Goal: Task Accomplishment & Management: Use online tool/utility

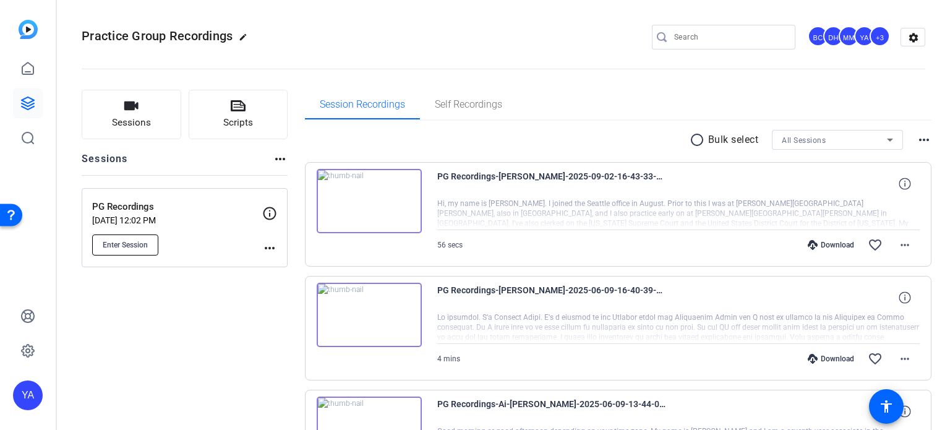
click at [125, 242] on span "Enter Session" at bounding box center [125, 245] width 45 height 10
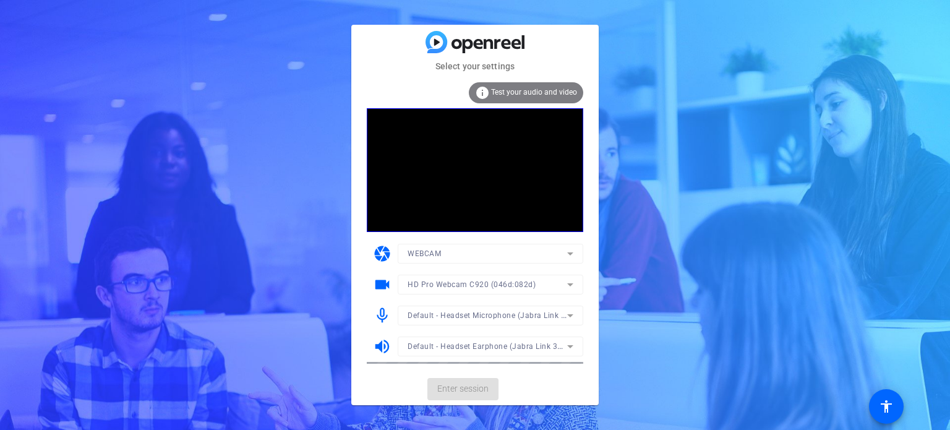
click at [569, 252] on mat-form-field "WEBCAM" at bounding box center [491, 254] width 186 height 20
click at [557, 286] on div "HD Pro Webcam C920 (046d:082d)" at bounding box center [488, 283] width 160 height 15
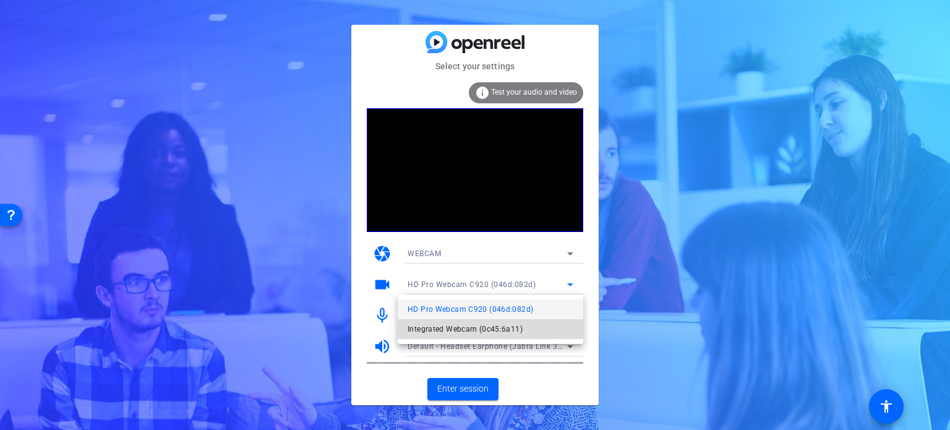
click at [494, 332] on span "Integrated Webcam (0c45:6a11)" at bounding box center [465, 329] width 115 height 15
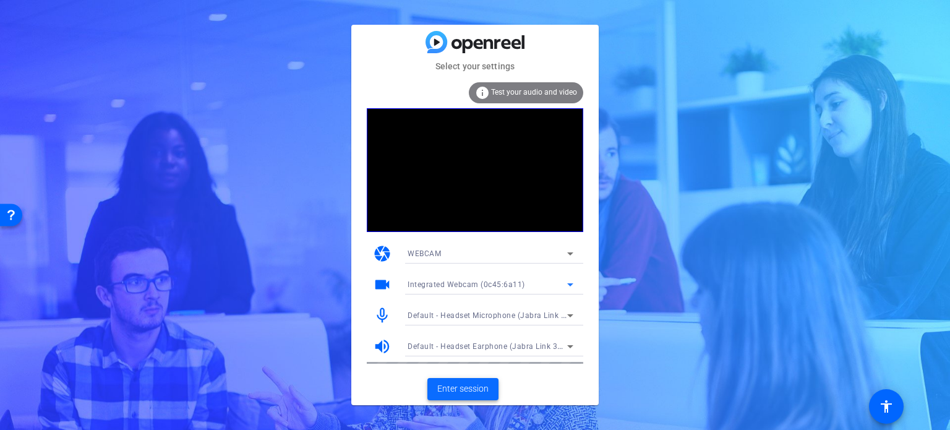
click at [470, 393] on span "Enter session" at bounding box center [462, 388] width 51 height 13
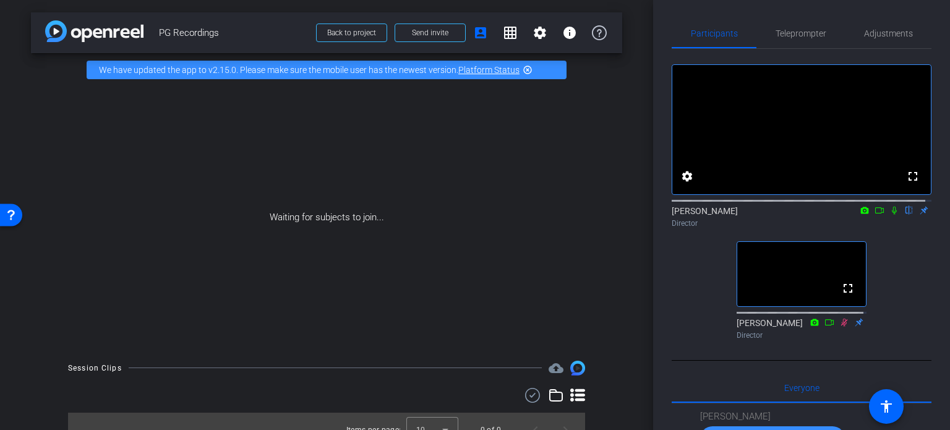
scroll to position [831, 0]
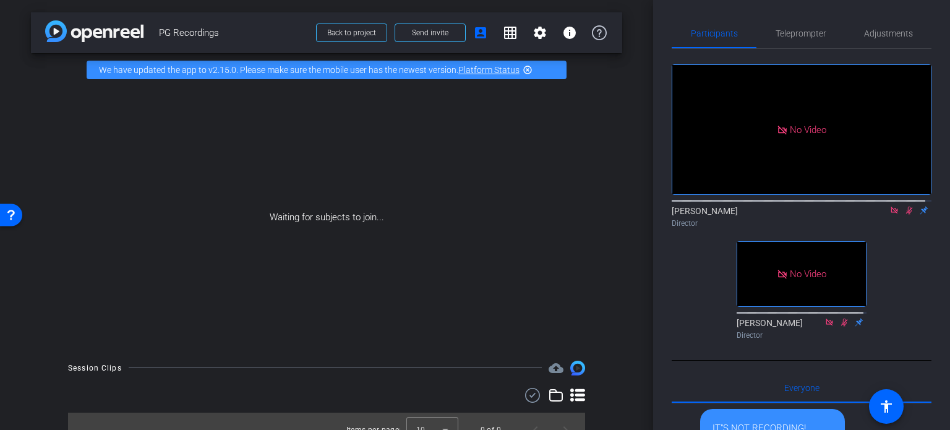
click at [906, 215] on icon at bounding box center [909, 211] width 7 height 8
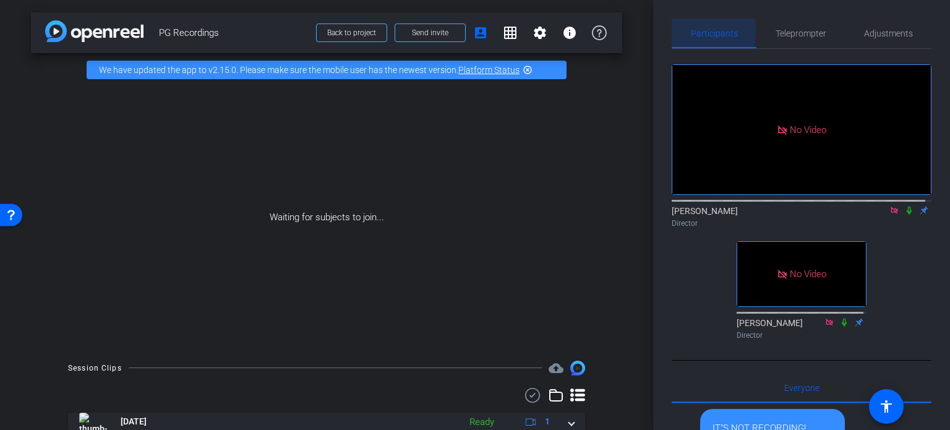
click at [697, 33] on span "Participants" at bounding box center [714, 33] width 47 height 9
click at [339, 252] on div "Waiting for subjects to join..." at bounding box center [326, 218] width 591 height 262
click at [632, 190] on div "arrow_back PG Recordings Back to project Send invite account_box grid_on settin…" at bounding box center [326, 215] width 653 height 430
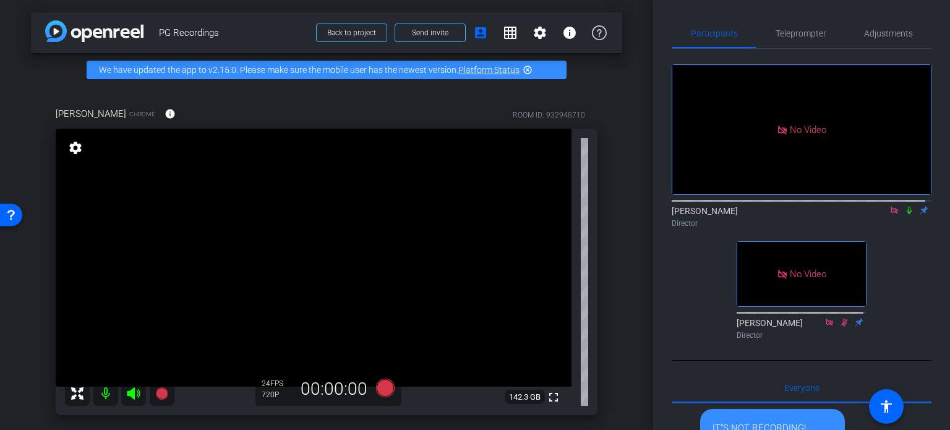
click at [622, 237] on div "arrow_back PG Recordings Back to project Send invite account_box grid_on settin…" at bounding box center [326, 215] width 653 height 430
click at [881, 36] on span "Adjustments" at bounding box center [888, 33] width 49 height 9
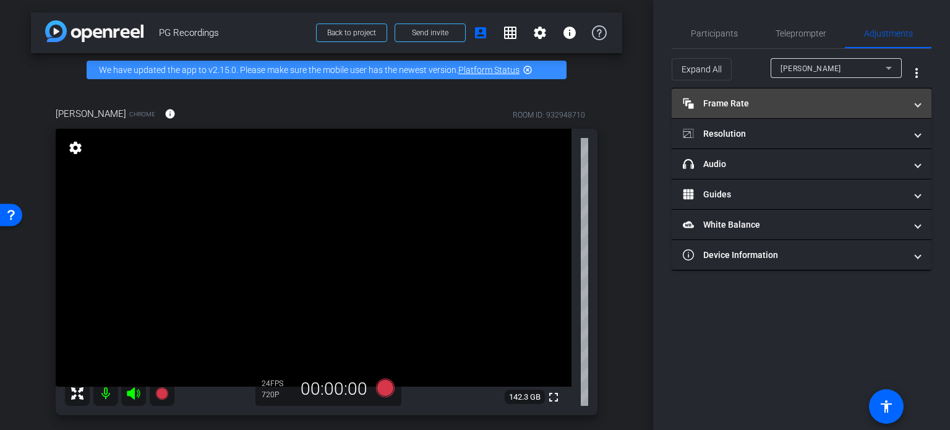
click at [915, 108] on span at bounding box center [917, 103] width 5 height 13
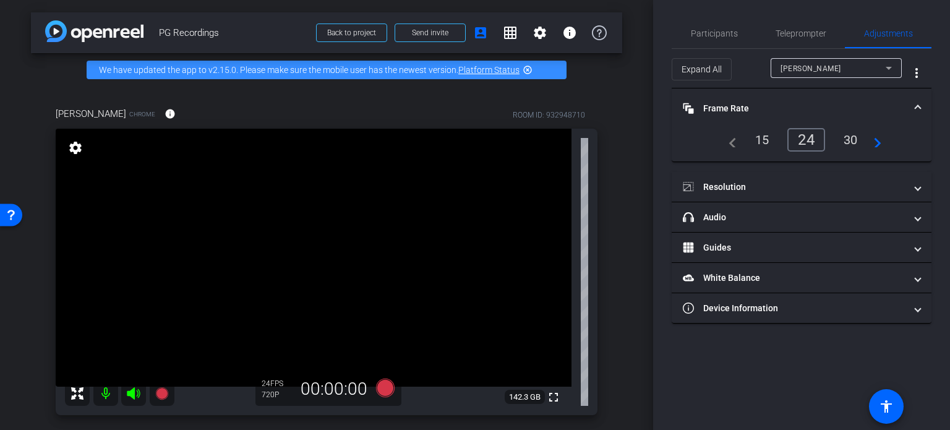
click at [844, 133] on div "30" at bounding box center [850, 139] width 33 height 21
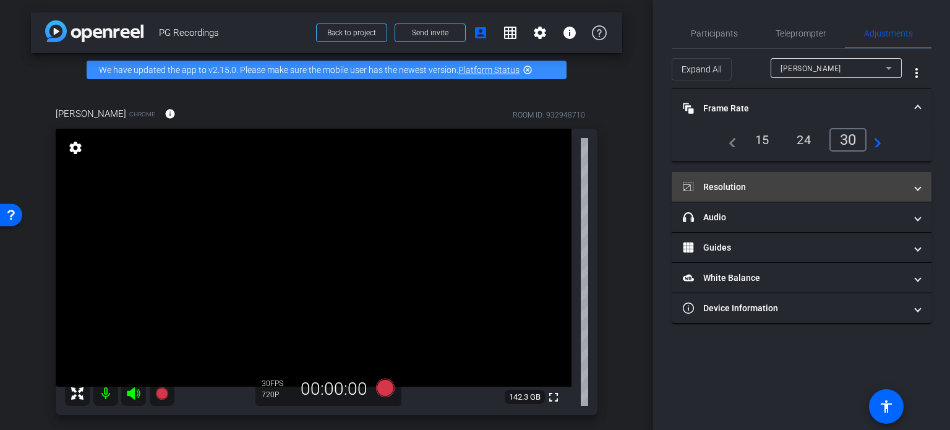
click at [915, 184] on span at bounding box center [917, 187] width 5 height 13
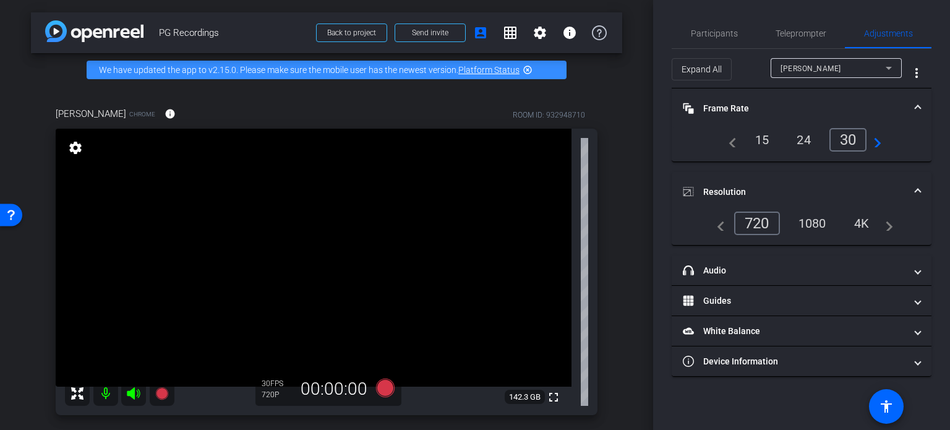
click at [811, 221] on div "1080" at bounding box center [812, 223] width 46 height 21
click at [625, 237] on div "arrow_back PG Recordings Back to project Send invite account_box grid_on settin…" at bounding box center [326, 215] width 653 height 430
click at [630, 196] on div "arrow_back PG Recordings Back to project Send invite account_box grid_on settin…" at bounding box center [326, 215] width 653 height 430
click at [628, 195] on div "arrow_back PG Recordings Back to project Send invite account_box grid_on settin…" at bounding box center [326, 215] width 653 height 430
click at [625, 200] on div "arrow_back PG Recordings Back to project Send invite account_box grid_on settin…" at bounding box center [326, 215] width 653 height 430
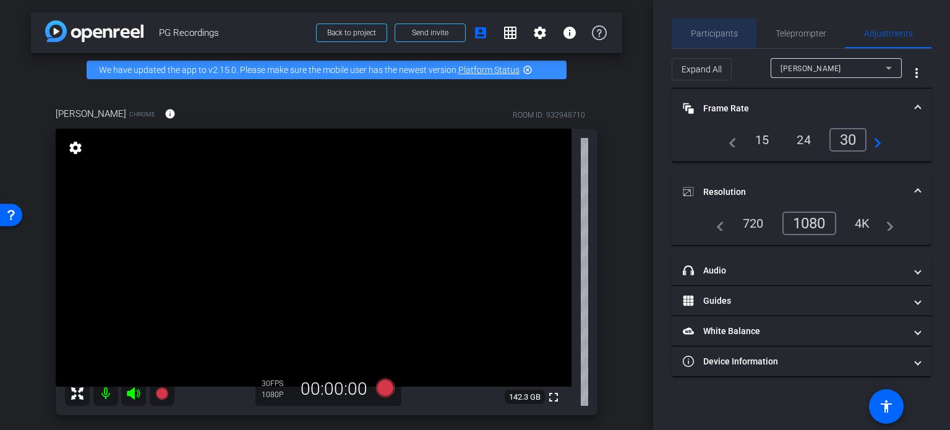
click at [707, 30] on span "Participants" at bounding box center [714, 33] width 47 height 9
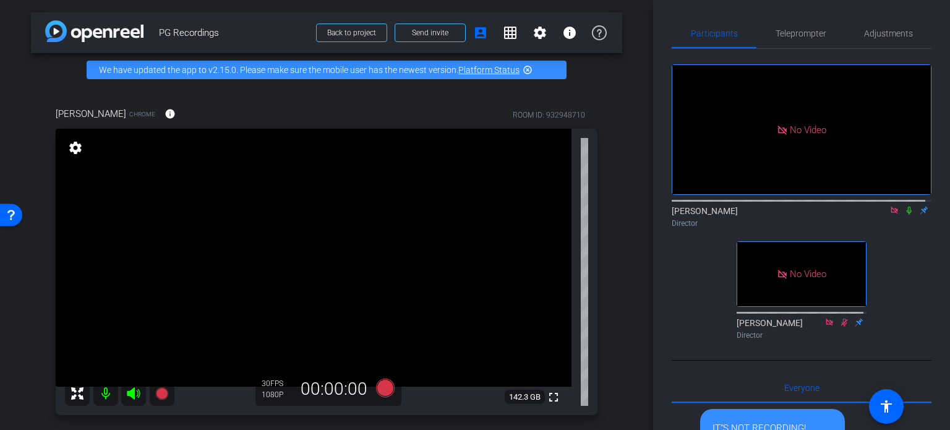
click at [614, 307] on div "[PERSON_NAME] Chrome info ROOM ID: 932948710 fullscreen settings 142.3 GB 30 FP…" at bounding box center [326, 257] width 591 height 341
click at [618, 252] on div "arrow_back PG Recordings Back to project Send invite account_box grid_on settin…" at bounding box center [326, 215] width 653 height 430
click at [380, 388] on icon at bounding box center [385, 387] width 19 height 19
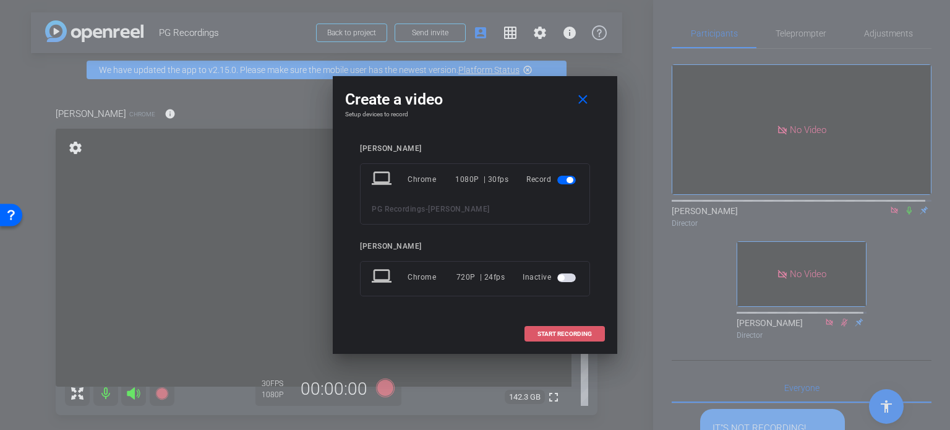
click at [566, 333] on span "START RECORDING" at bounding box center [564, 334] width 54 height 6
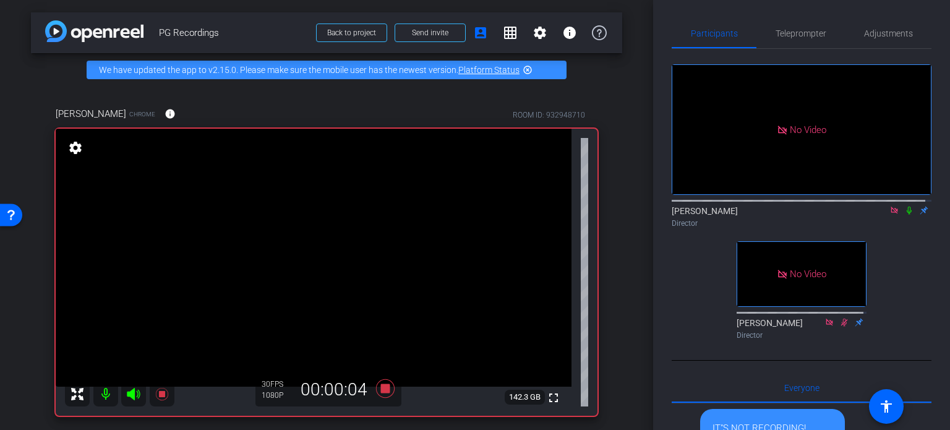
click at [904, 206] on icon at bounding box center [909, 210] width 10 height 9
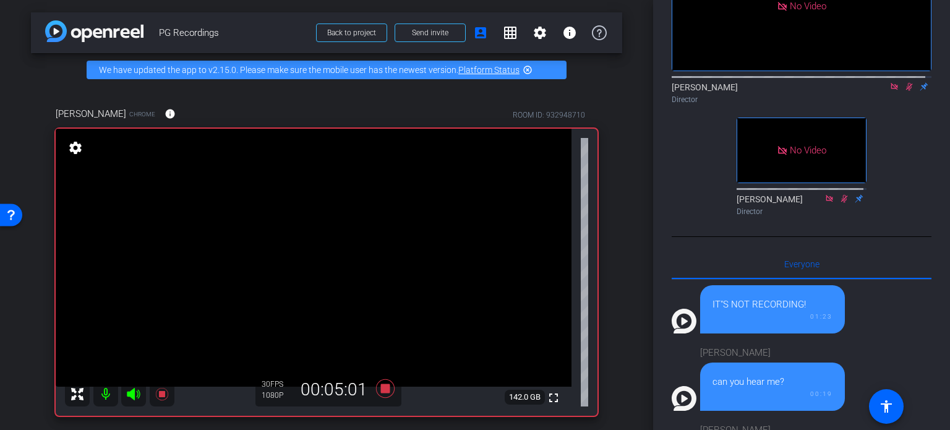
scroll to position [62, 0]
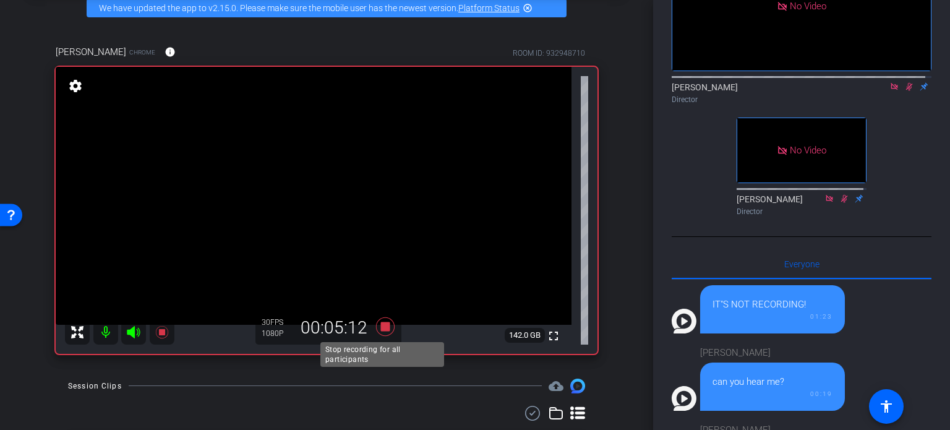
click at [382, 321] on icon at bounding box center [385, 326] width 30 height 22
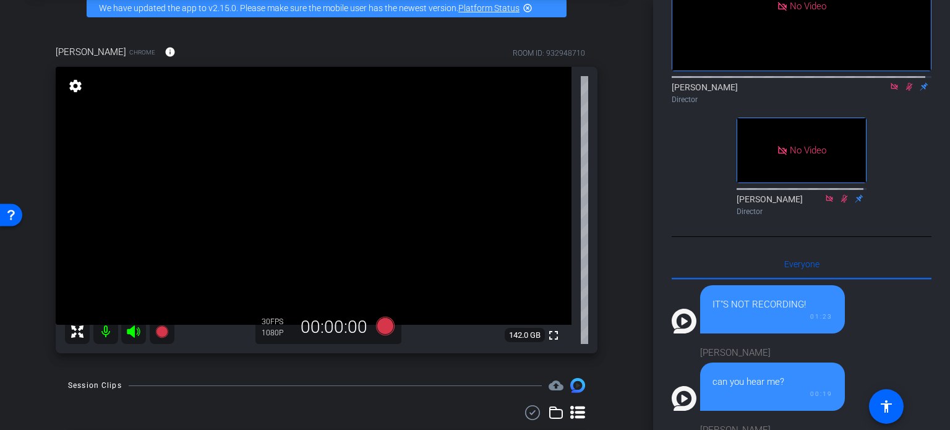
click at [902, 81] on mat-icon at bounding box center [909, 86] width 15 height 11
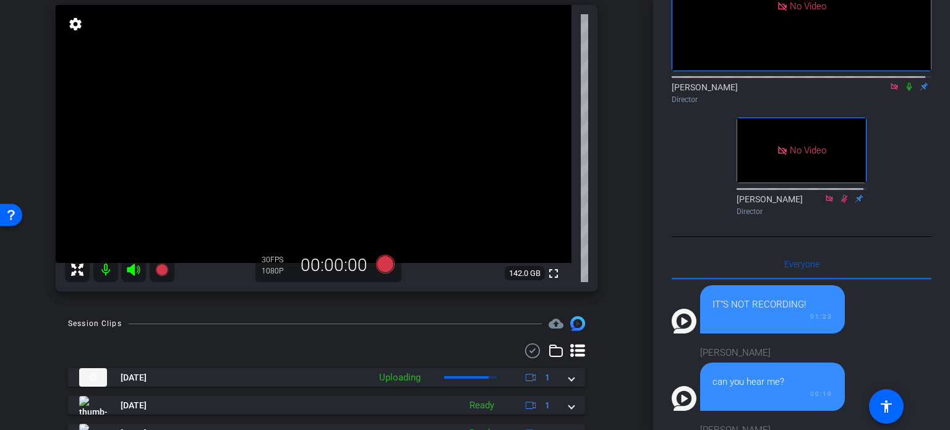
scroll to position [186, 0]
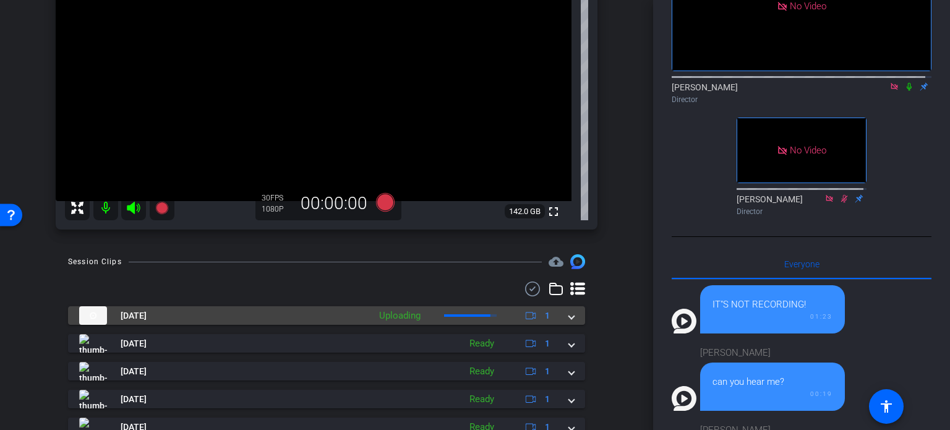
click at [568, 315] on mat-expansion-panel-header "[DATE] Uploading 1" at bounding box center [326, 315] width 517 height 19
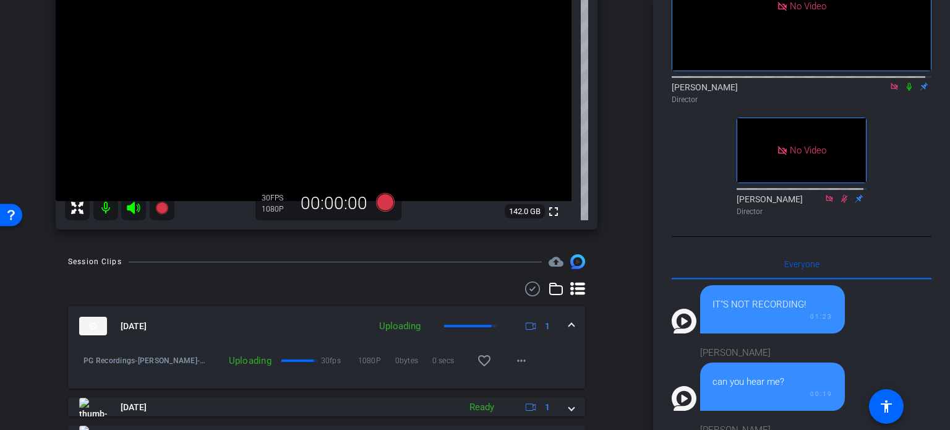
click at [568, 326] on mat-expansion-panel-header "[DATE] Uploading 1" at bounding box center [326, 326] width 517 height 40
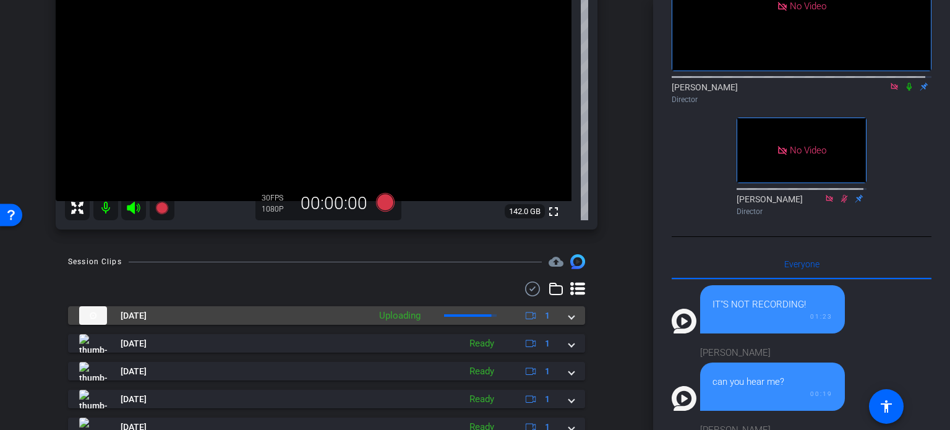
click at [569, 318] on span at bounding box center [571, 315] width 5 height 13
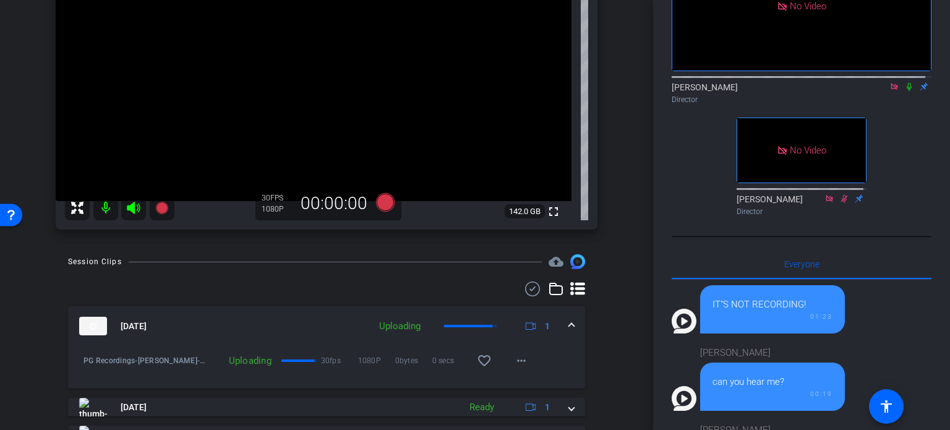
click at [622, 244] on div "arrow_back PG Recordings Back to project Send invite account_box grid_on settin…" at bounding box center [326, 215] width 653 height 430
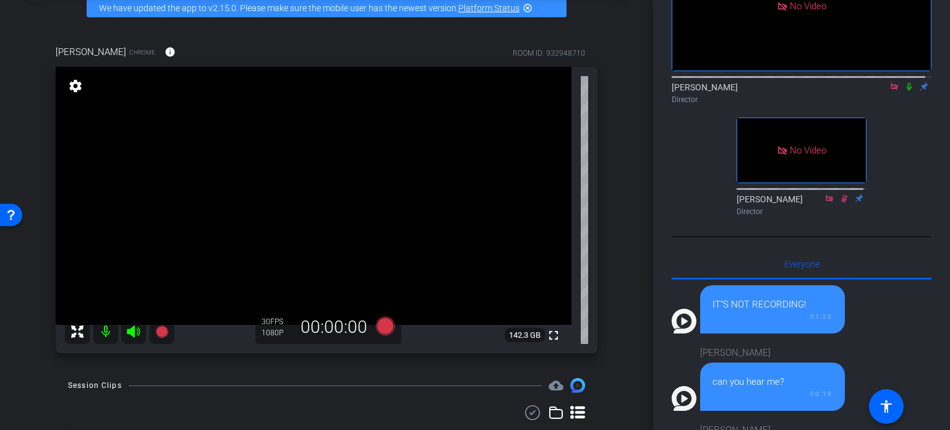
scroll to position [124, 0]
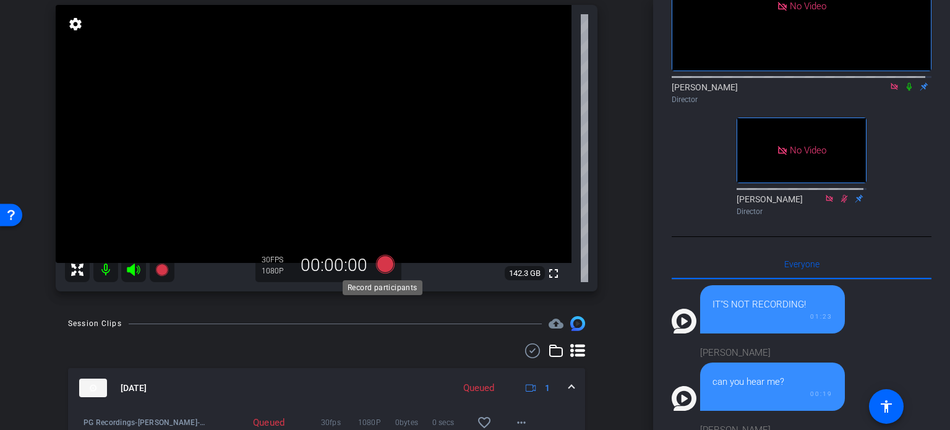
click at [381, 262] on icon at bounding box center [385, 264] width 19 height 19
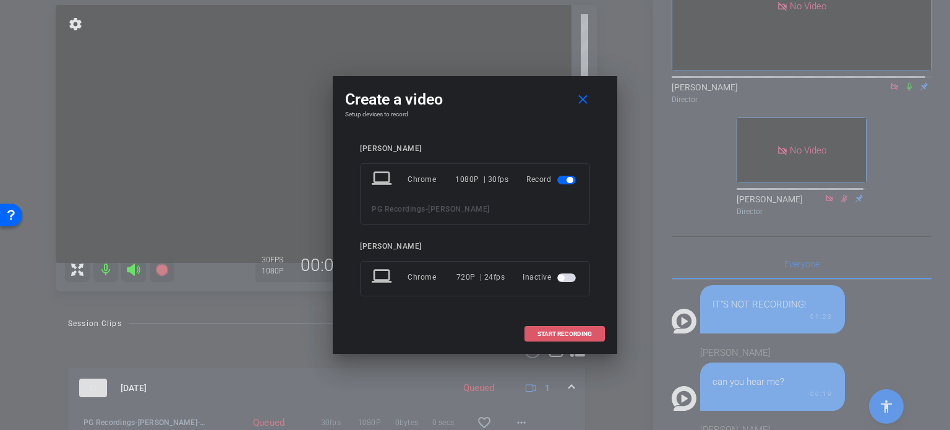
click at [587, 333] on span "START RECORDING" at bounding box center [564, 334] width 54 height 6
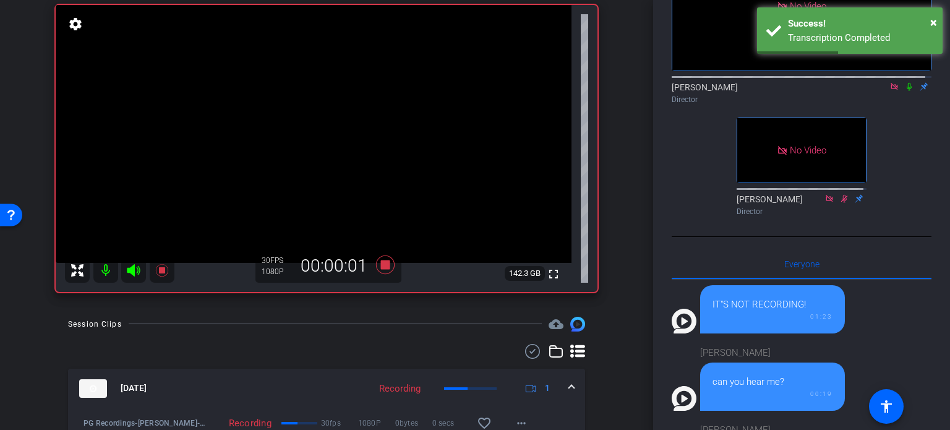
click at [893, 119] on div "No Video [GEOGRAPHIC_DATA], [PERSON_NAME] Director No Video [PERSON_NAME] Direc…" at bounding box center [802, 73] width 260 height 296
click at [935, 22] on span "×" at bounding box center [933, 22] width 7 height 15
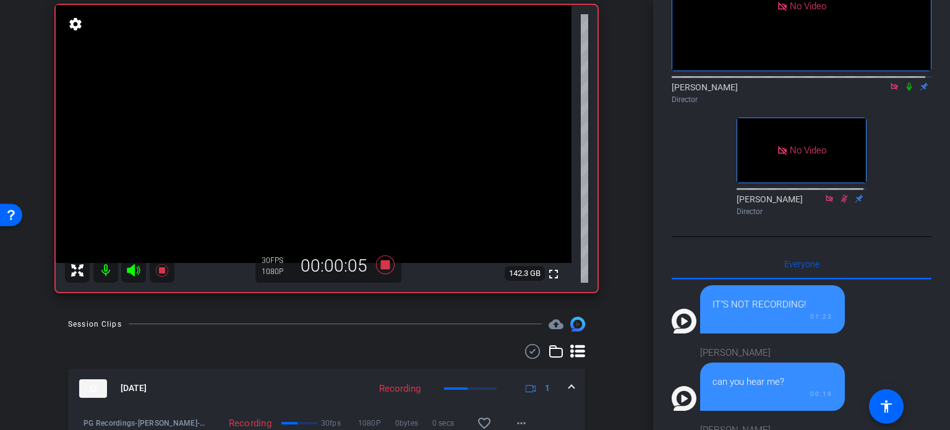
click at [907, 83] on icon at bounding box center [909, 87] width 5 height 8
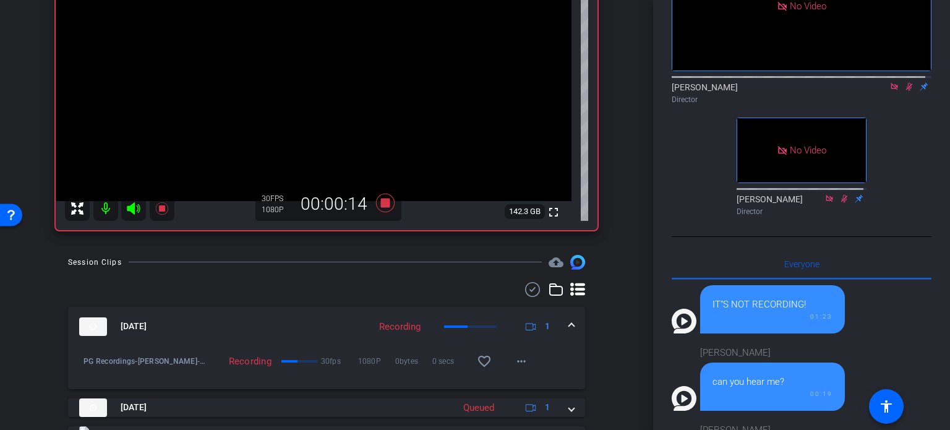
scroll to position [247, 0]
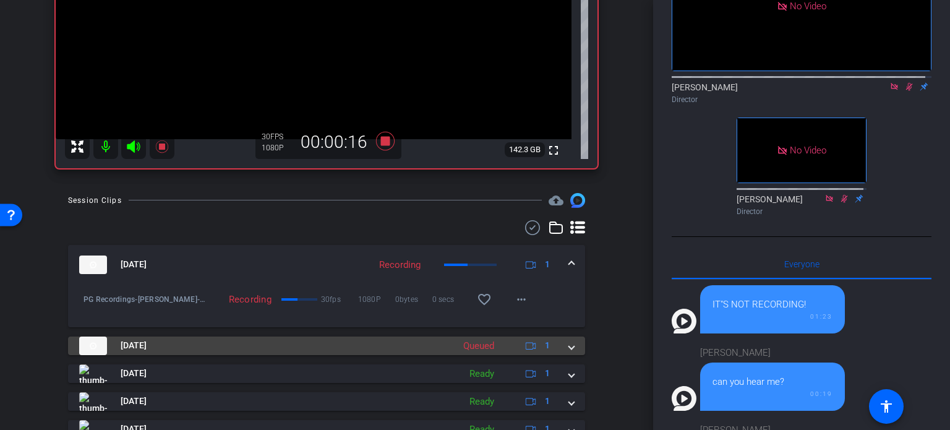
click at [569, 344] on span at bounding box center [571, 345] width 5 height 13
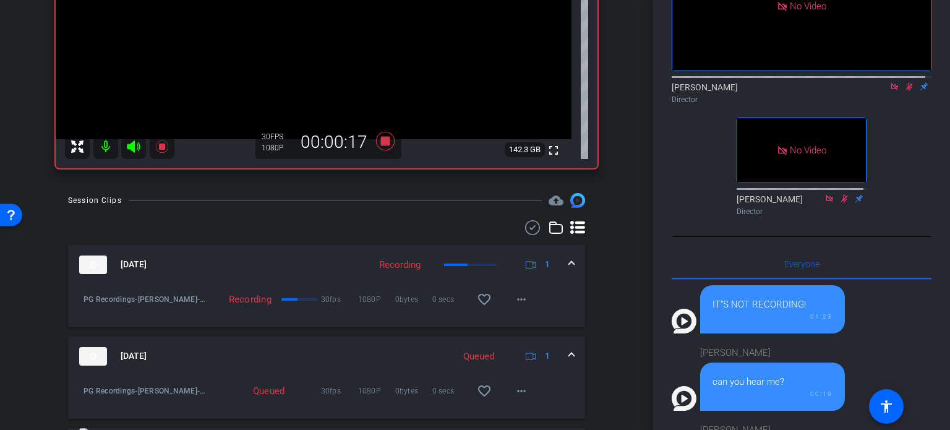
click at [566, 344] on mat-expansion-panel-header "[DATE] Queued 1" at bounding box center [326, 356] width 517 height 40
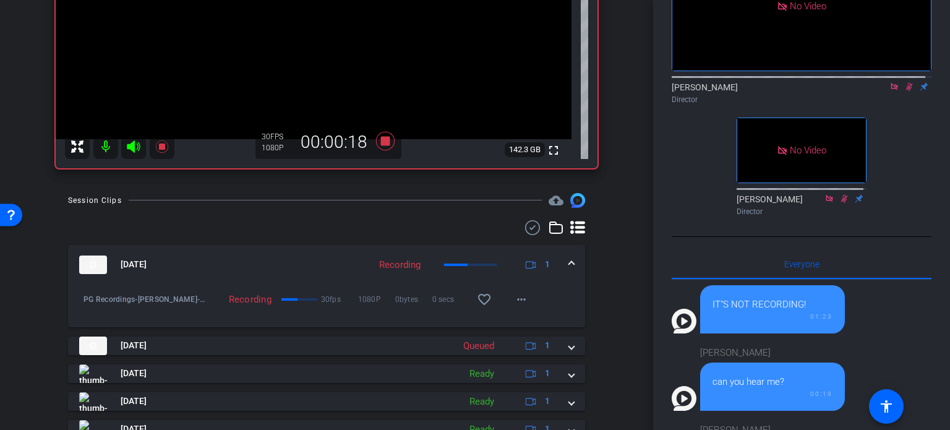
click at [610, 307] on div "Session Clips cloud_upload [DATE] Recording 1 PG Recordings-[PERSON_NAME]-2025-…" at bounding box center [326, 407] width 591 height 429
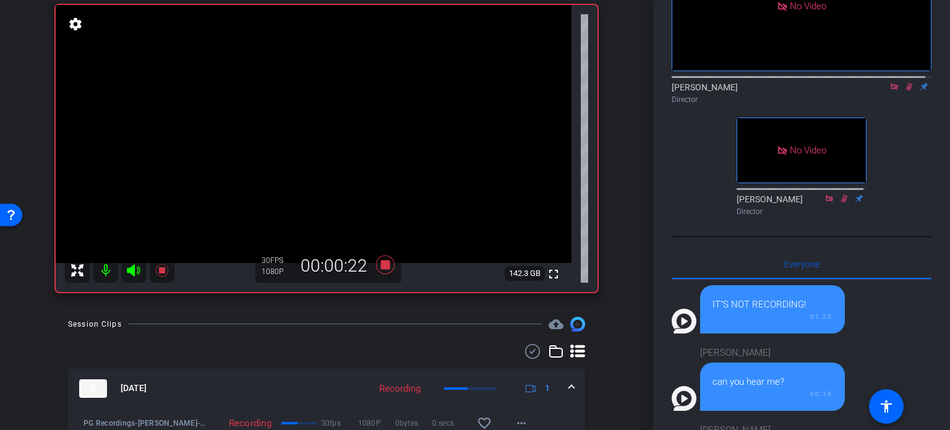
scroll to position [186, 0]
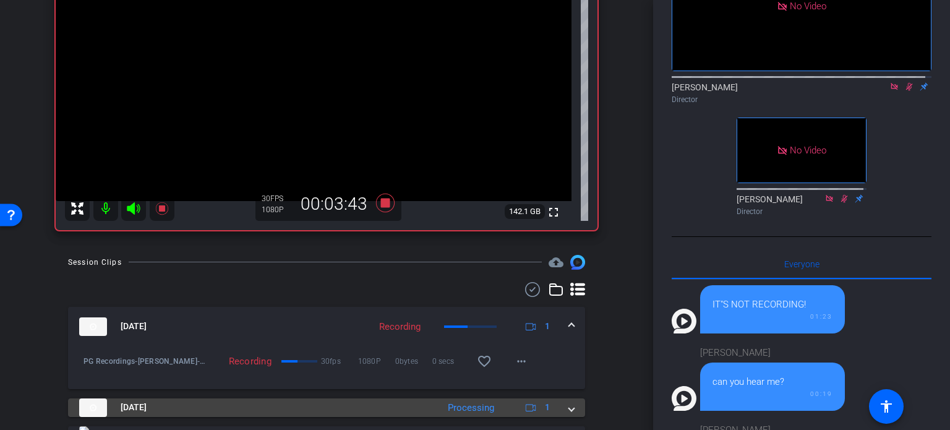
click at [569, 409] on span at bounding box center [571, 407] width 5 height 13
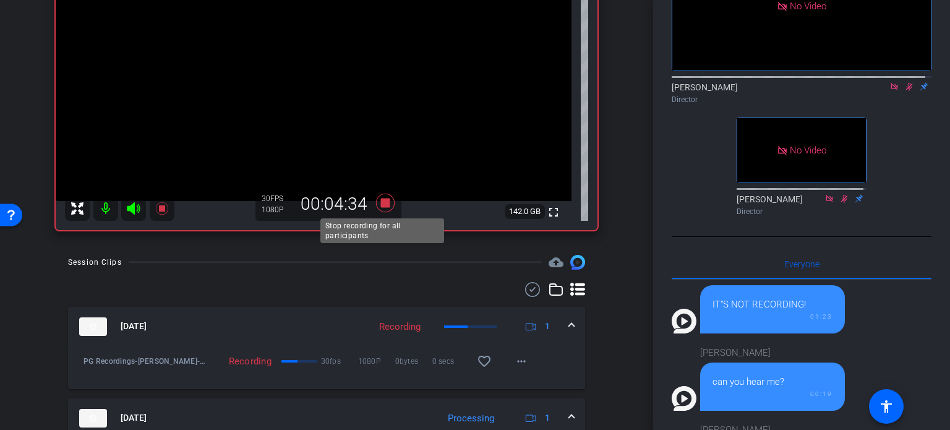
click at [381, 204] on icon at bounding box center [385, 203] width 19 height 19
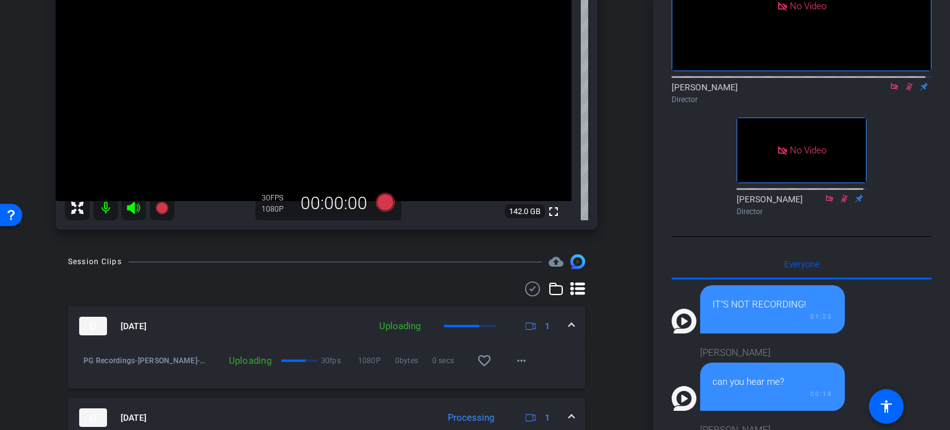
click at [904, 82] on icon at bounding box center [909, 86] width 10 height 9
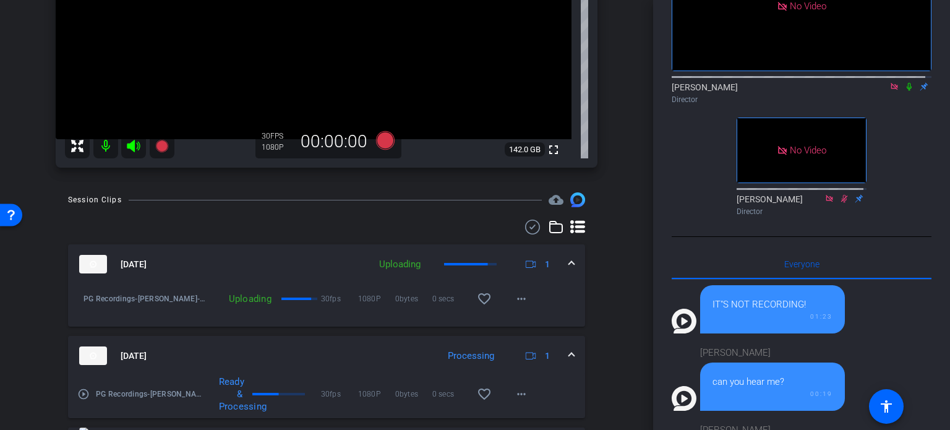
click at [609, 280] on div "Session Clips cloud_upload [DATE] Uploading 1 PG Recordings-[PERSON_NAME]-2025-…" at bounding box center [326, 438] width 591 height 492
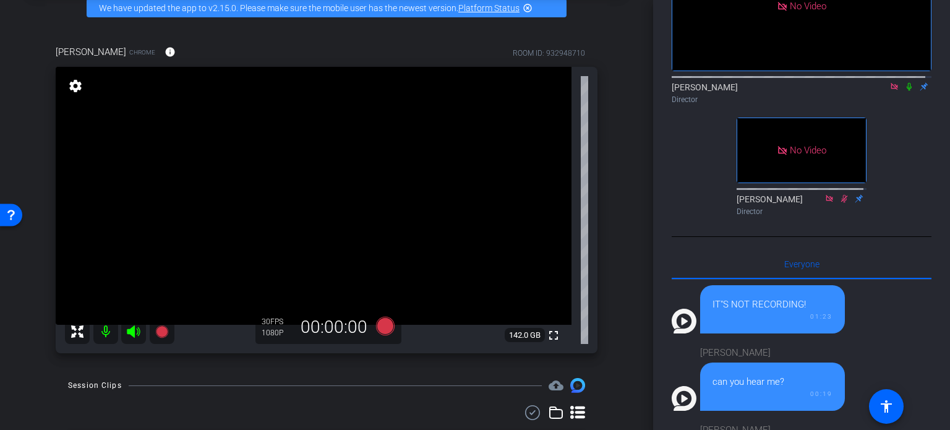
scroll to position [124, 0]
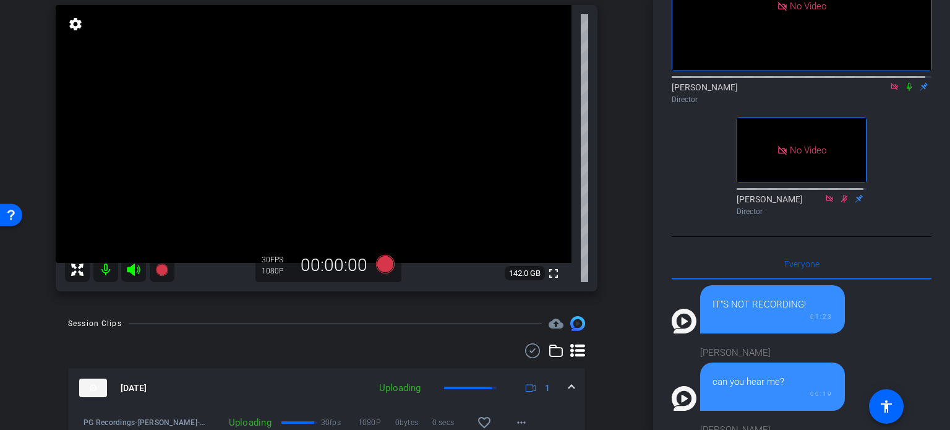
click at [625, 315] on div "arrow_back PG Recordings Back to project Send invite account_box grid_on settin…" at bounding box center [326, 215] width 653 height 430
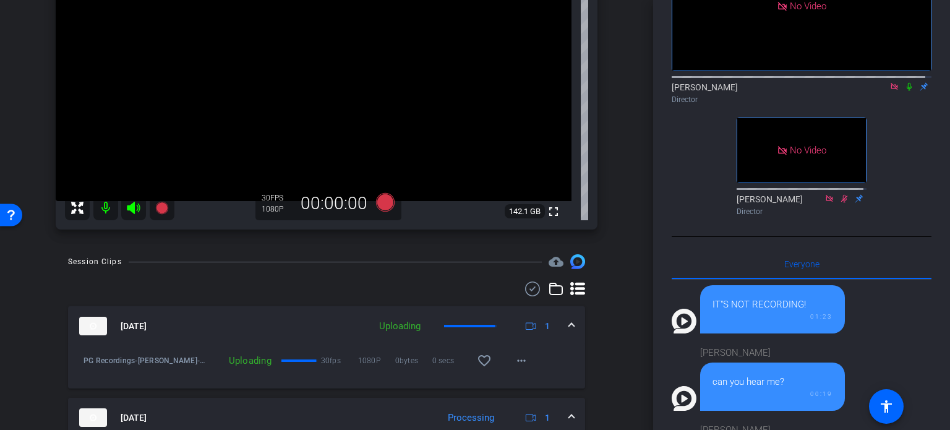
click at [907, 83] on icon at bounding box center [909, 87] width 5 height 8
click at [129, 207] on icon at bounding box center [133, 208] width 13 height 12
click at [105, 207] on mat-icon at bounding box center [105, 207] width 25 height 25
click at [906, 83] on icon at bounding box center [909, 87] width 7 height 8
click at [839, 194] on icon at bounding box center [844, 198] width 10 height 9
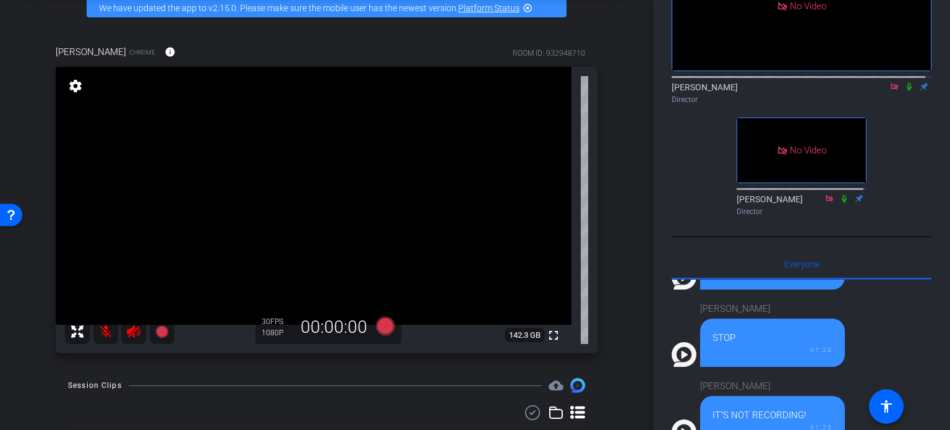
scroll to position [0, 0]
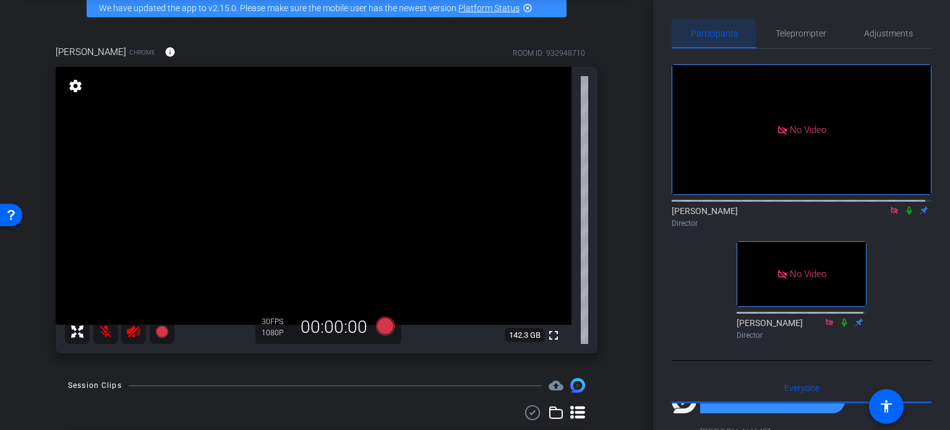
click at [701, 33] on span "Participants" at bounding box center [714, 33] width 47 height 9
click at [702, 34] on span "Participants" at bounding box center [714, 33] width 47 height 9
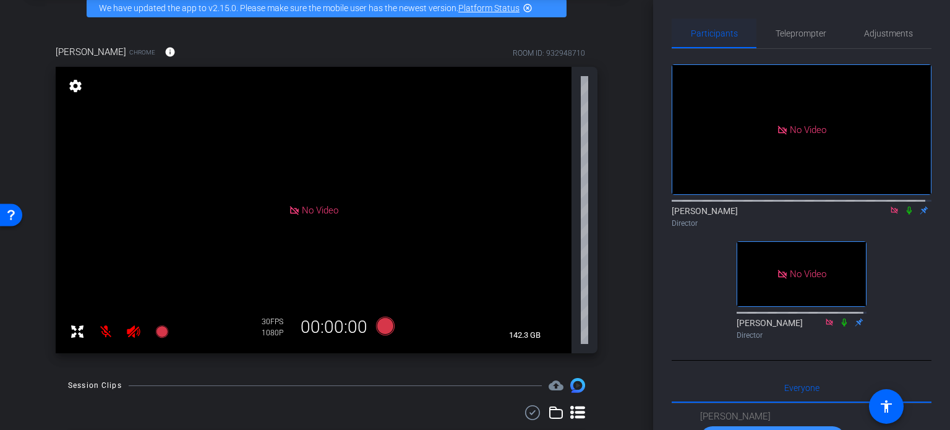
click at [718, 34] on span "Participants" at bounding box center [714, 33] width 47 height 9
click at [682, 219] on div "No Video [GEOGRAPHIC_DATA], [PERSON_NAME] Director No Video [PERSON_NAME] Direc…" at bounding box center [802, 197] width 260 height 296
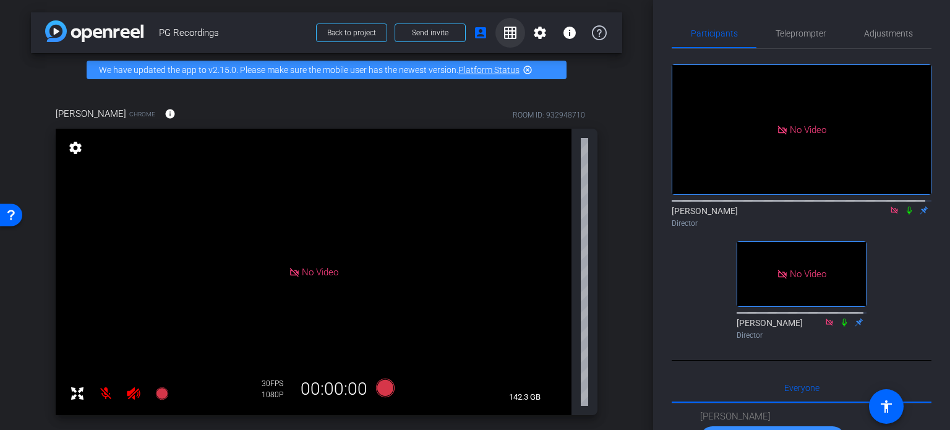
click at [503, 32] on mat-icon "grid_on" at bounding box center [510, 32] width 15 height 15
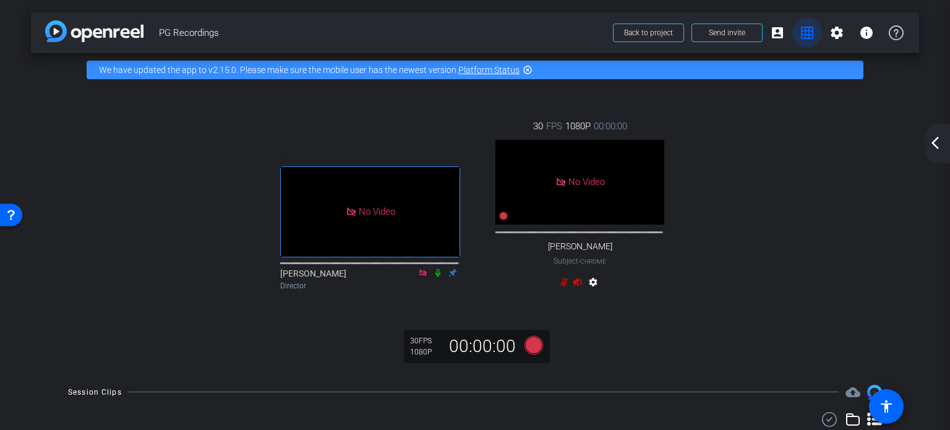
click at [801, 32] on mat-icon "grid_on" at bounding box center [807, 32] width 15 height 15
click at [775, 32] on mat-icon "account_box" at bounding box center [777, 32] width 15 height 15
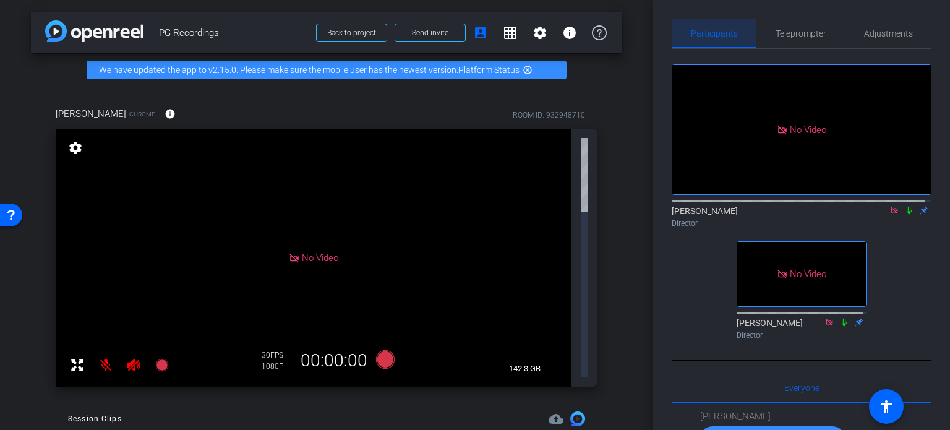
click at [717, 34] on span "Participants" at bounding box center [714, 33] width 47 height 9
click at [615, 219] on div "[PERSON_NAME] Chrome info ROOM ID: 932948710 No Video settings 142.3 GB 30 FPS …" at bounding box center [326, 243] width 591 height 312
click at [890, 31] on span "Adjustments" at bounding box center [888, 33] width 49 height 9
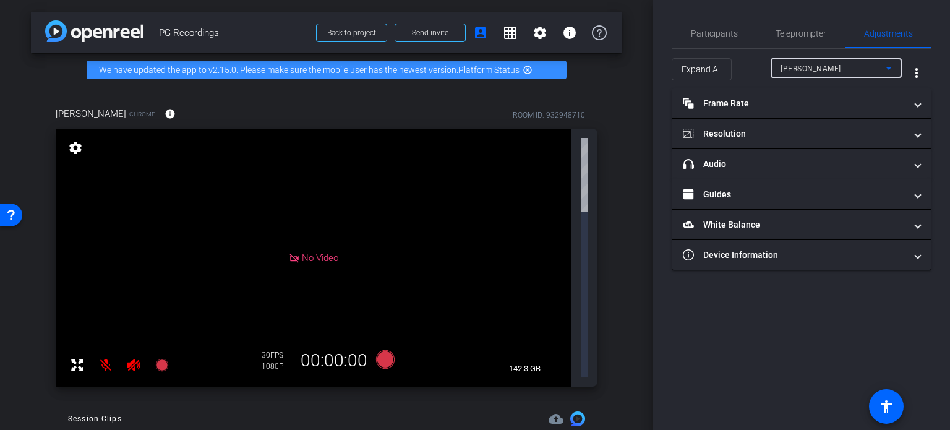
click at [893, 69] on icon at bounding box center [888, 68] width 15 height 15
click at [893, 69] on div at bounding box center [475, 215] width 950 height 430
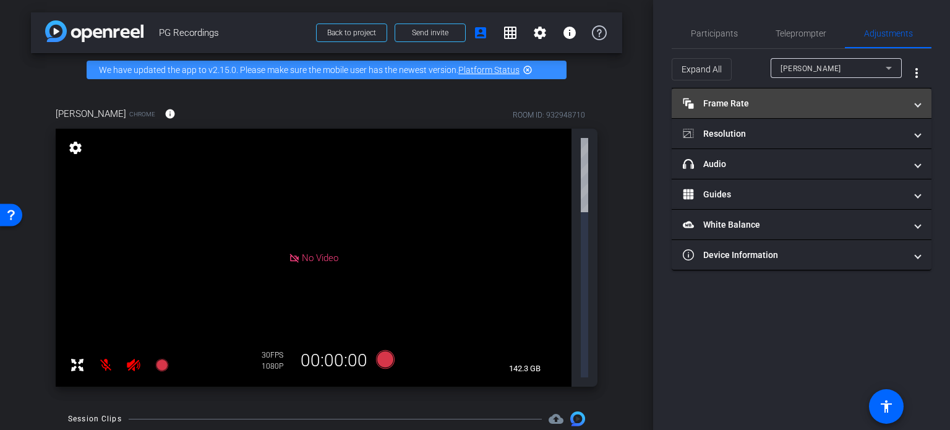
click at [920, 101] on span at bounding box center [917, 103] width 5 height 13
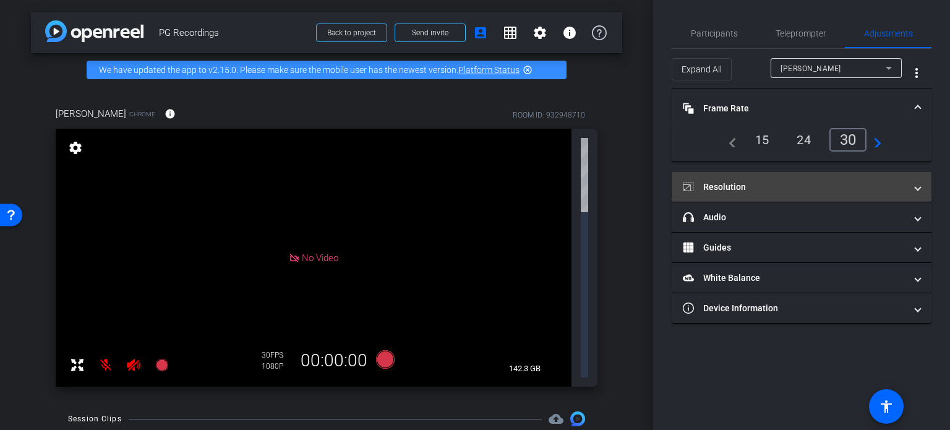
click at [918, 190] on span at bounding box center [917, 187] width 5 height 13
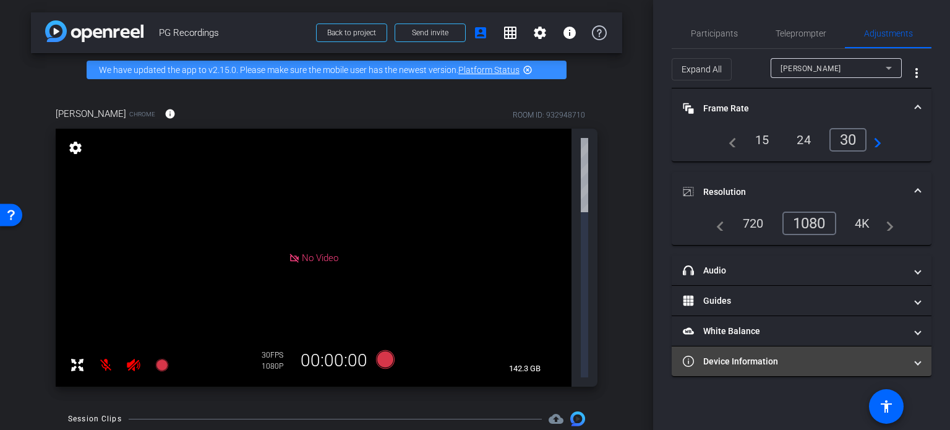
click at [921, 359] on mat-expansion-panel-header "Device Information" at bounding box center [802, 361] width 260 height 30
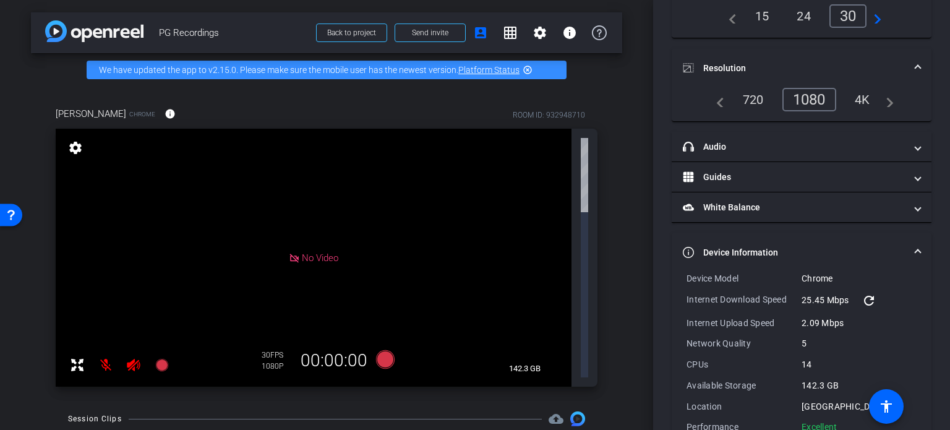
scroll to position [153, 0]
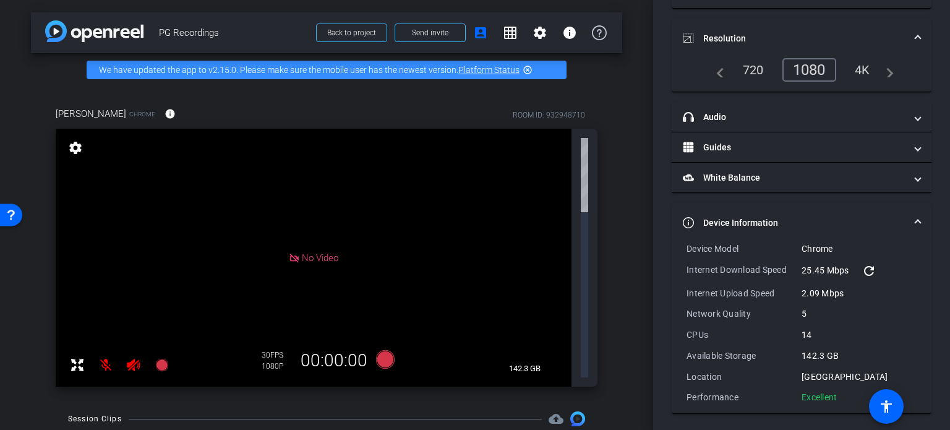
click at [613, 216] on div "[PERSON_NAME] Chrome info ROOM ID: 932948710 No Video settings 142.3 GB 30 FPS …" at bounding box center [326, 243] width 591 height 312
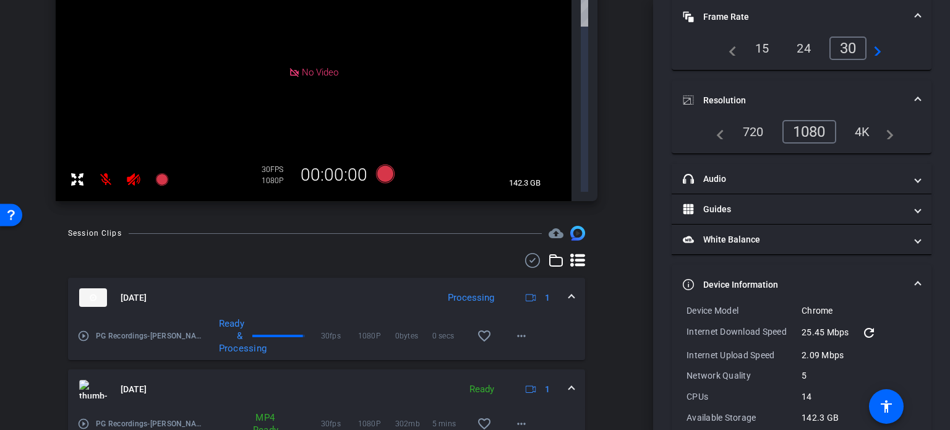
scroll to position [62, 0]
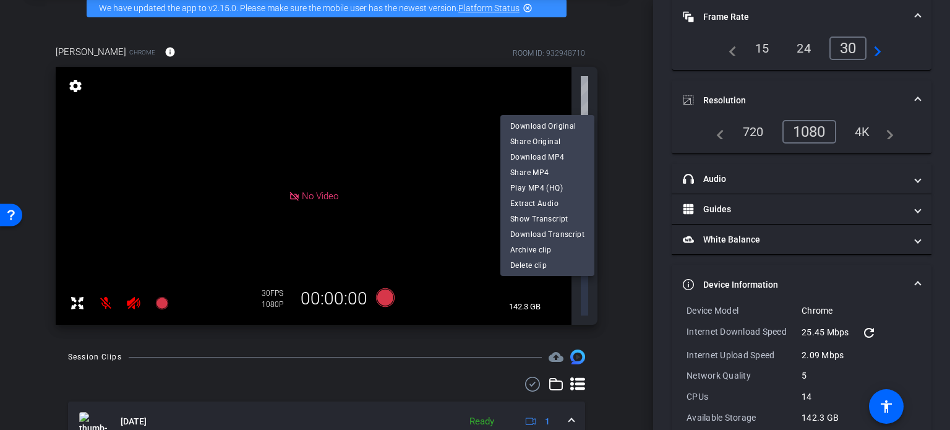
click at [616, 269] on div at bounding box center [475, 215] width 950 height 430
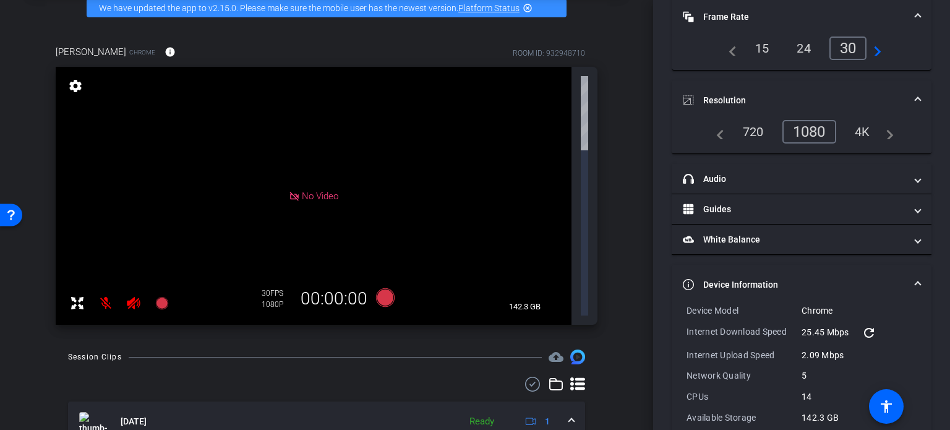
scroll to position [0, 0]
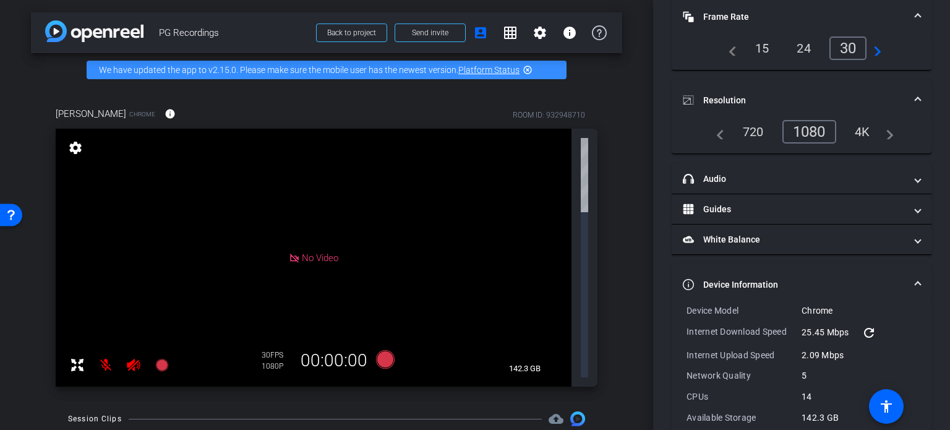
click at [104, 353] on mat-icon at bounding box center [105, 365] width 25 height 25
click at [127, 359] on icon at bounding box center [133, 365] width 13 height 12
click at [629, 225] on div "arrow_back PG Recordings Back to project Send invite account_box grid_on settin…" at bounding box center [326, 215] width 653 height 430
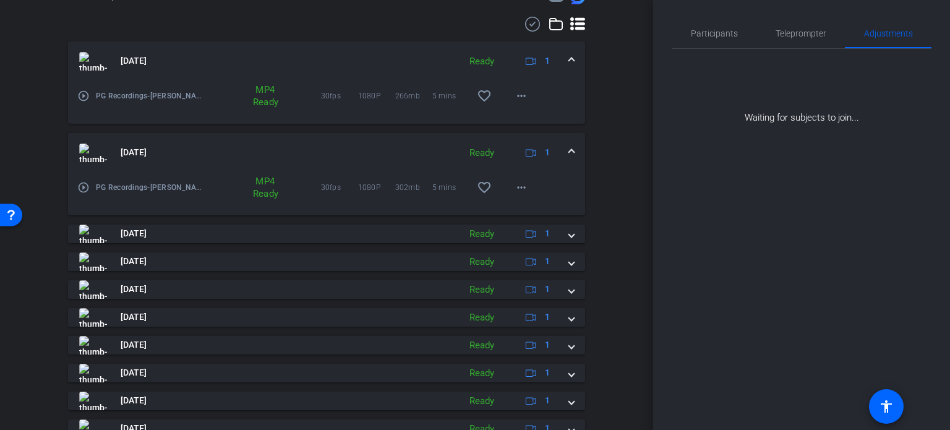
scroll to position [309, 0]
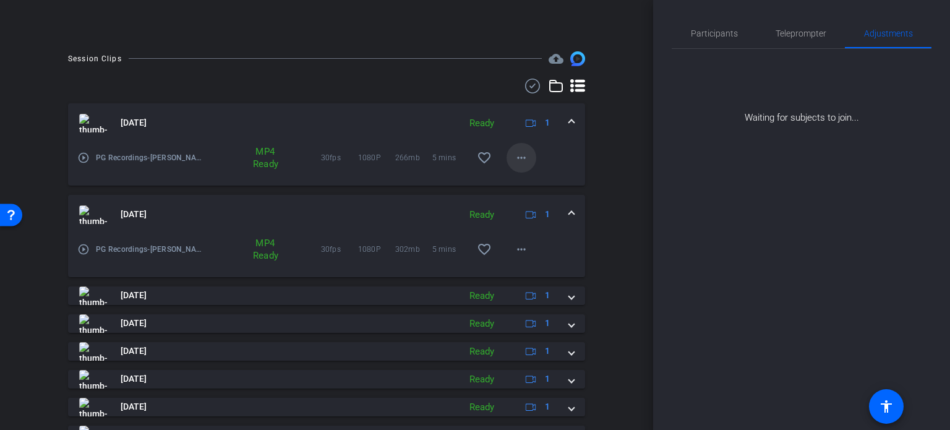
click at [516, 158] on mat-icon "more_horiz" at bounding box center [521, 157] width 15 height 15
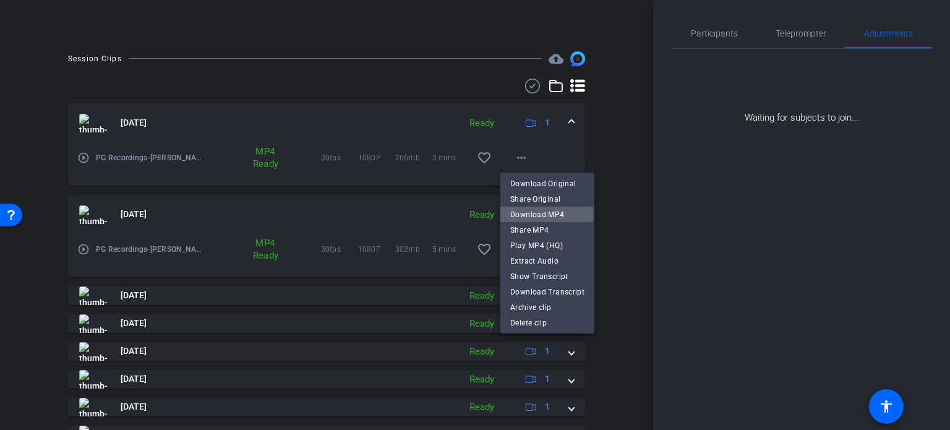
click at [519, 212] on span "Download MP4" at bounding box center [547, 214] width 74 height 15
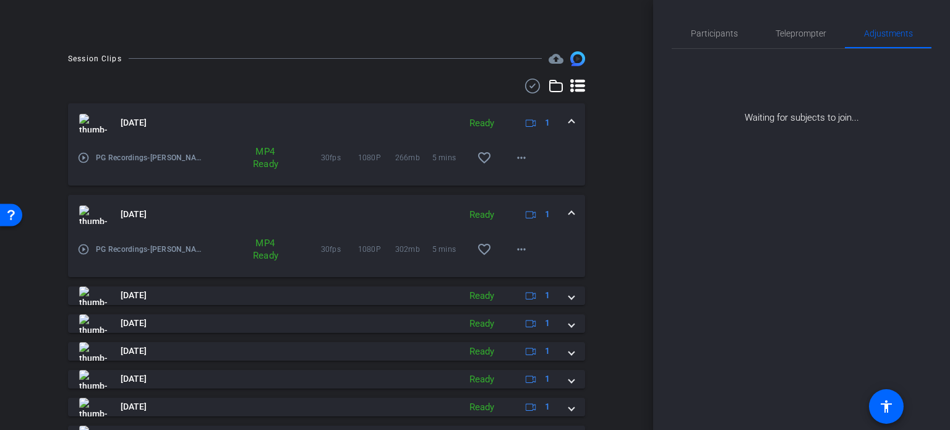
click at [596, 124] on div "Session Clips cloud_upload [DATE] Ready 1 play_circle_outline PG Recordings-[PE…" at bounding box center [326, 297] width 591 height 492
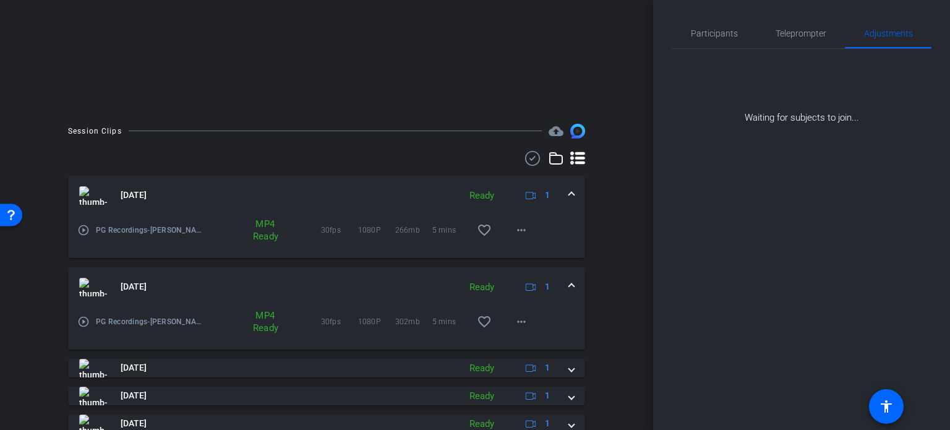
scroll to position [0, 0]
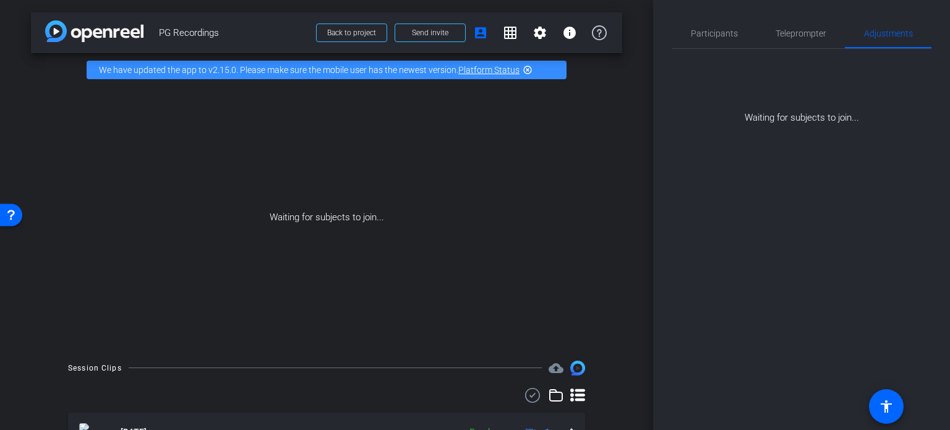
click at [675, 142] on div "Participants Teleprompter Adjustments York, [PERSON_NAME] Director [PERSON_NAME…" at bounding box center [801, 215] width 297 height 430
click at [503, 27] on mat-icon "grid_on" at bounding box center [510, 32] width 15 height 15
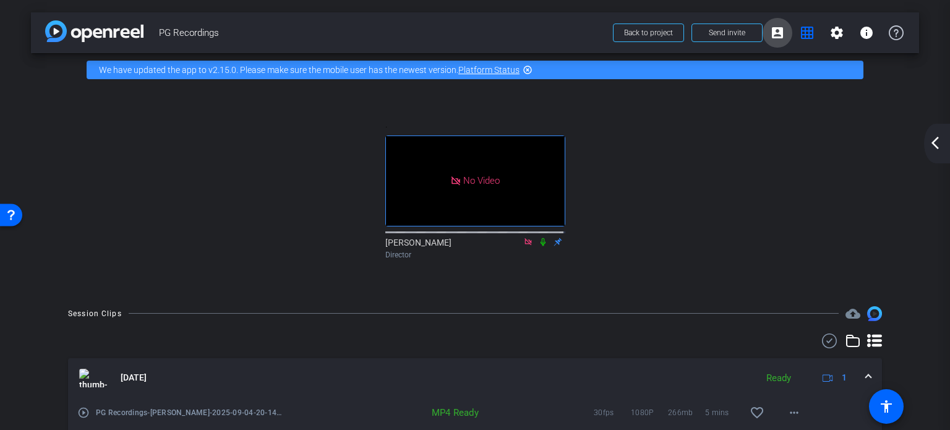
click at [777, 40] on mat-icon "account_box" at bounding box center [777, 32] width 15 height 15
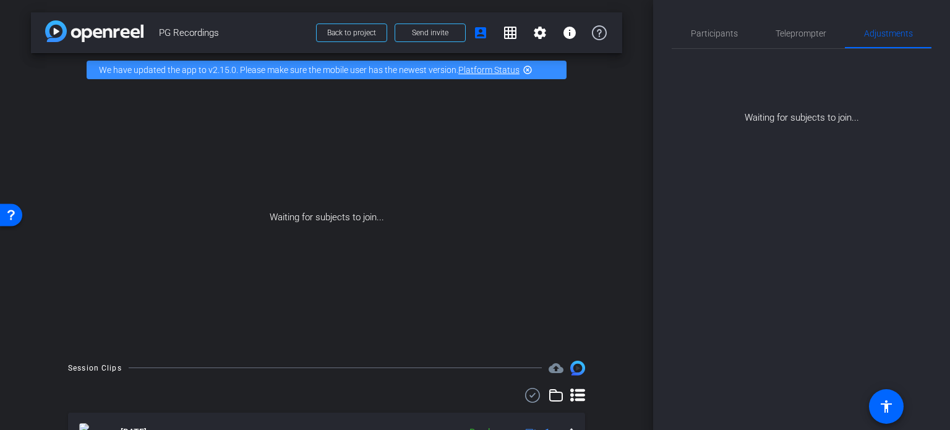
click at [574, 249] on div "Waiting for subjects to join..." at bounding box center [326, 218] width 591 height 262
click at [711, 33] on span "Participants" at bounding box center [714, 33] width 47 height 9
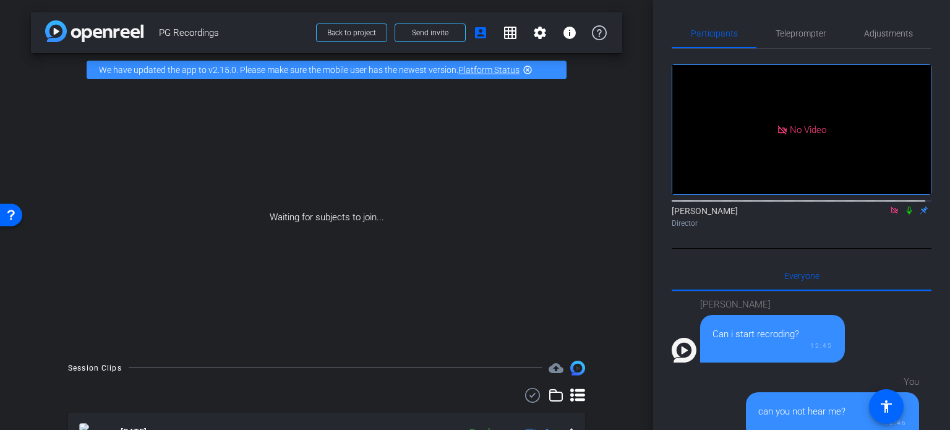
click at [904, 206] on icon at bounding box center [909, 210] width 10 height 9
